Goal: Obtain resource: Obtain resource

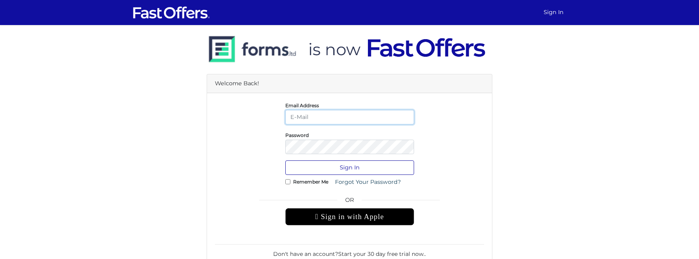
type input "jk@property.ca"
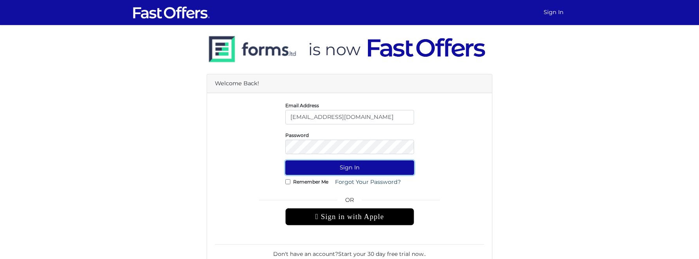
click at [336, 166] on button "Sign In" at bounding box center [349, 168] width 129 height 14
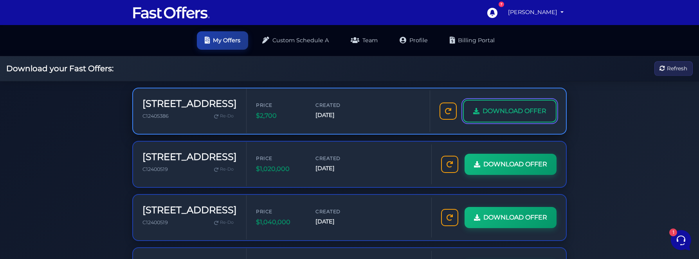
click at [502, 108] on span "DOWNLOAD OFFER" at bounding box center [515, 111] width 64 height 10
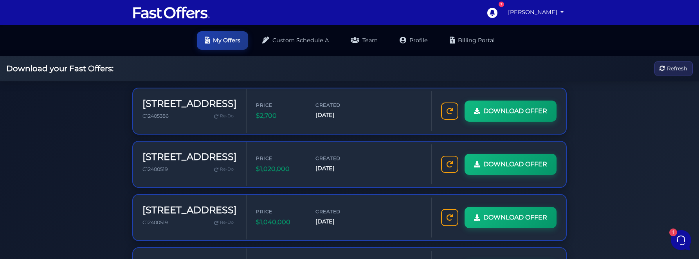
click at [182, 17] on img at bounding box center [171, 12] width 78 height 15
